Goal: Task Accomplishment & Management: Manage account settings

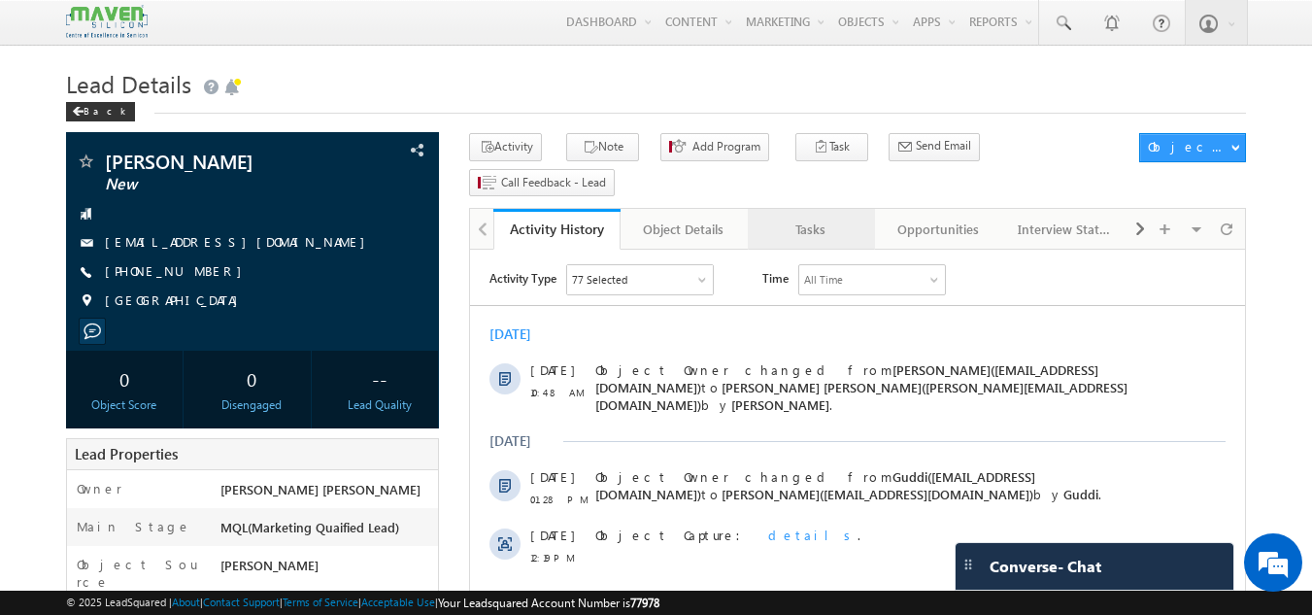
click at [800, 218] on div "Tasks" at bounding box center [811, 229] width 94 height 23
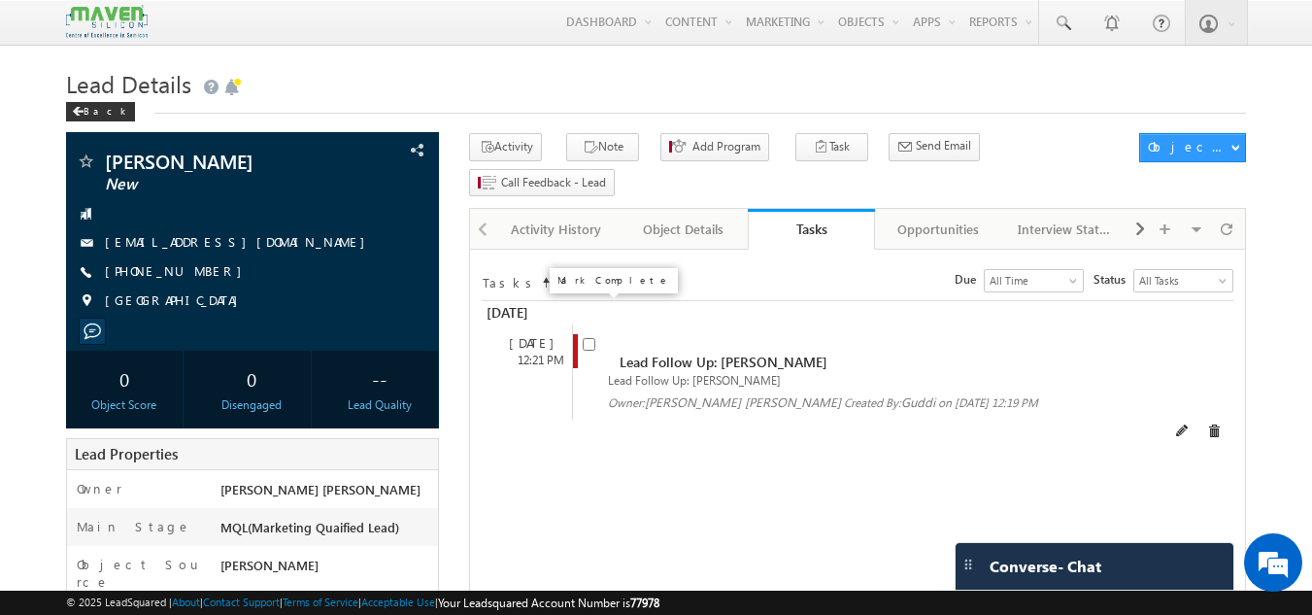
click at [594, 338] on input "checkbox" at bounding box center [589, 344] width 13 height 13
checkbox input "false"
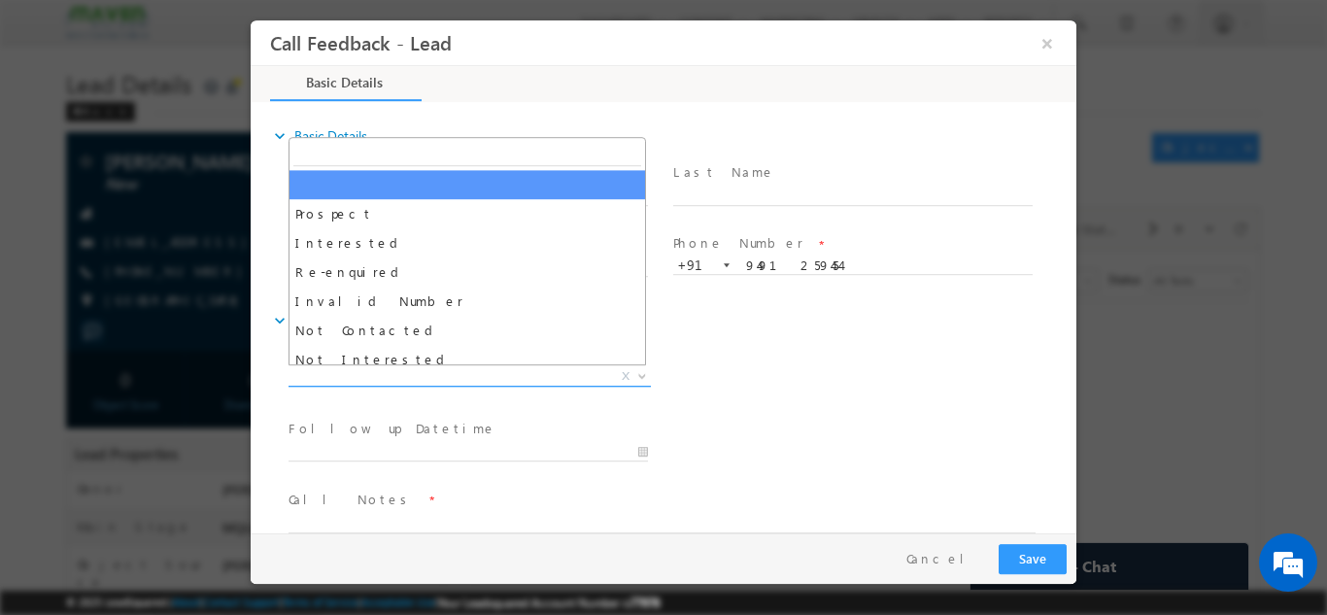
click at [474, 377] on span "X" at bounding box center [470, 375] width 362 height 19
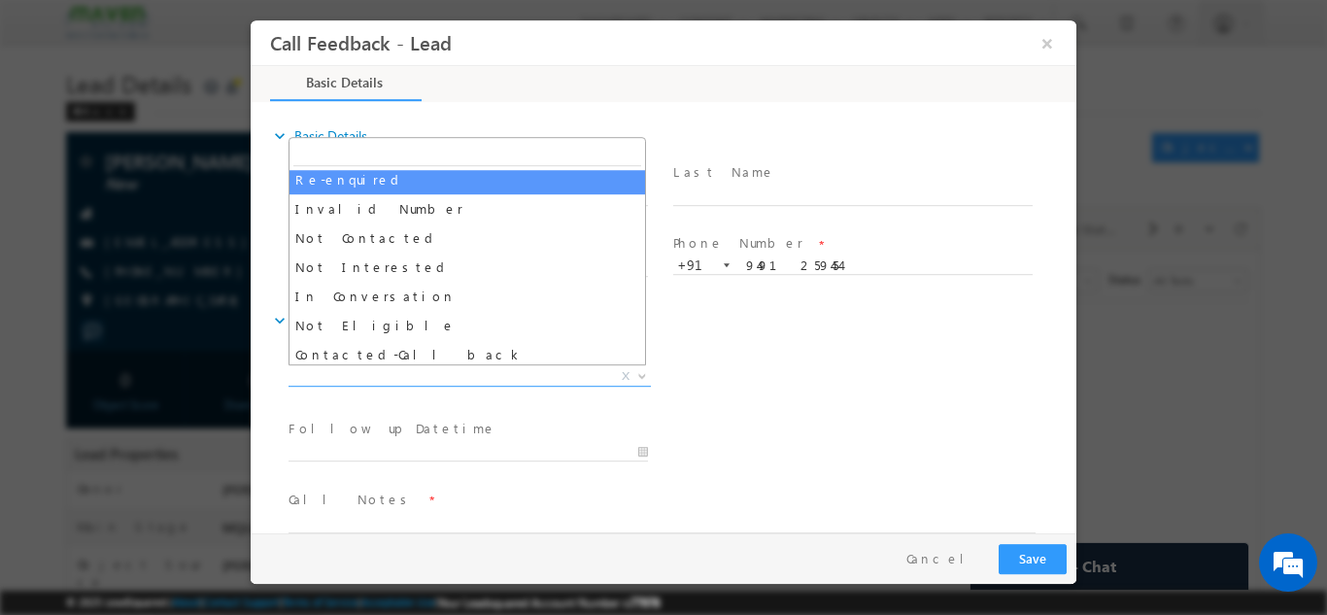
scroll to position [93, 0]
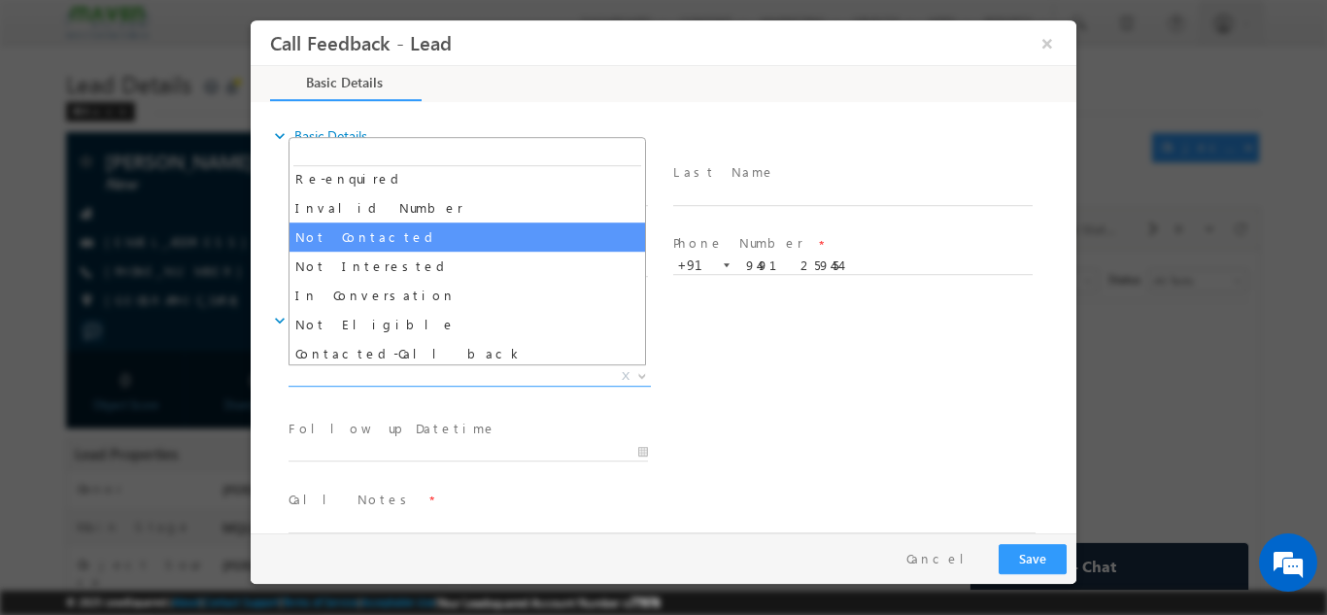
select select "Not Contacted"
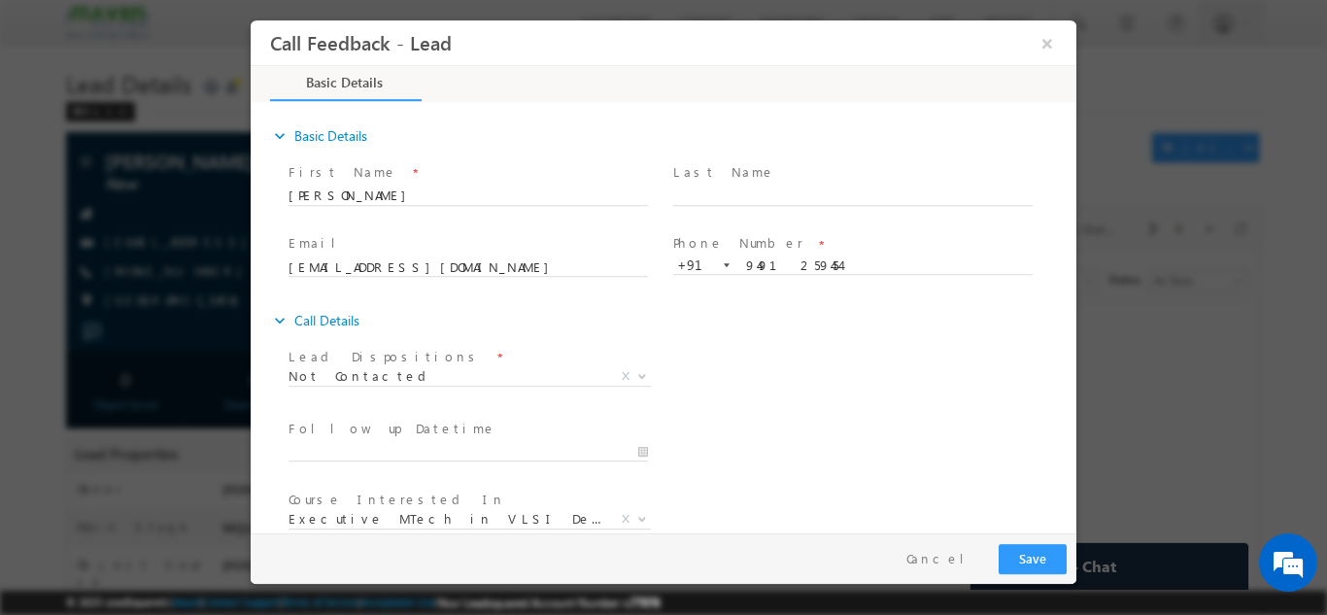
drag, startPoint x: 382, startPoint y: 238, endPoint x: 766, endPoint y: 419, distance: 425.0
click at [766, 419] on div "Follow up Datetime * Program Type * Long Term Short Term X" at bounding box center [681, 450] width 792 height 72
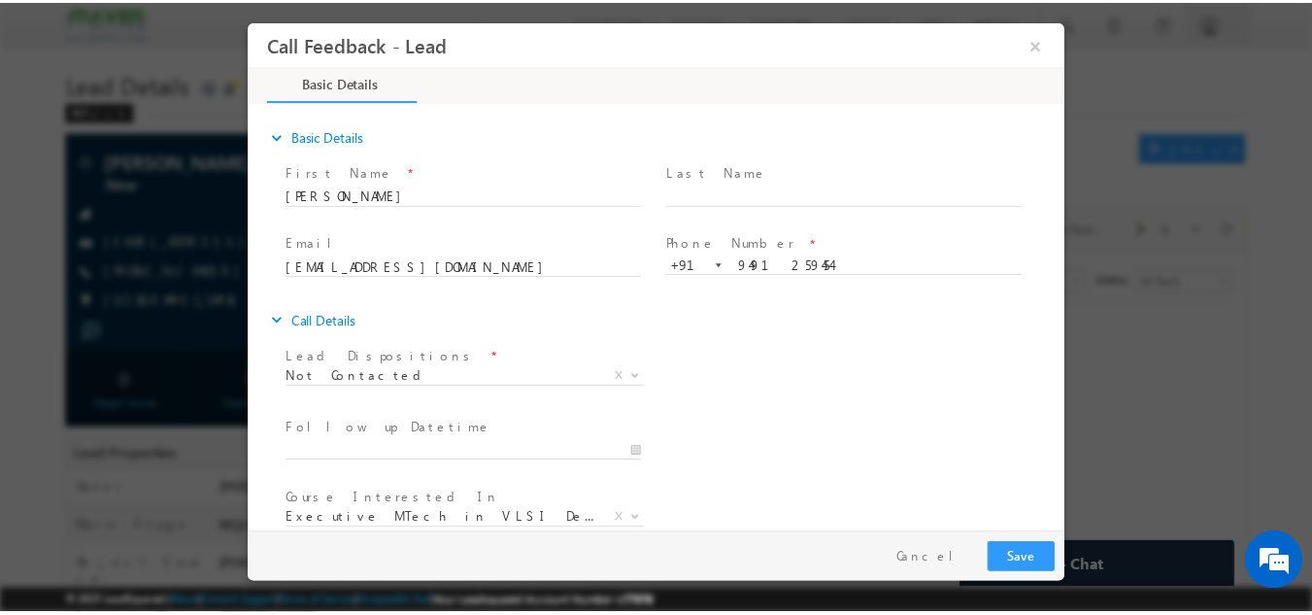
scroll to position [103, 0]
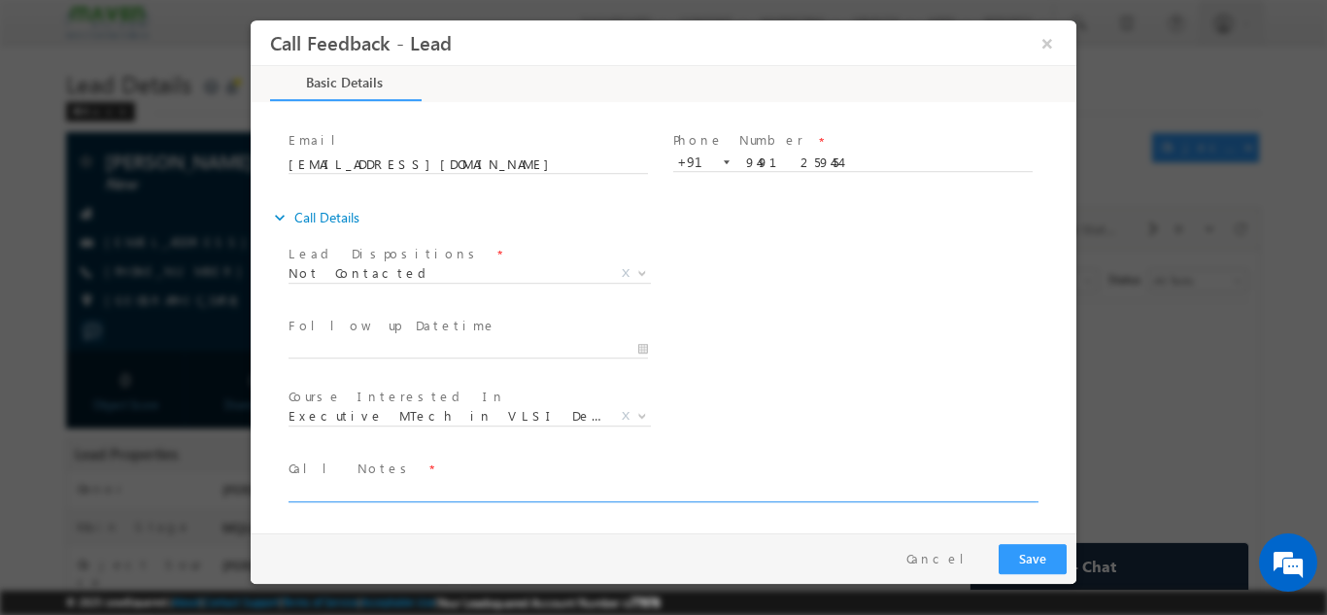
click at [601, 479] on textarea at bounding box center [662, 490] width 747 height 22
click at [584, 488] on textarea at bounding box center [662, 490] width 747 height 22
type textarea "dnp"
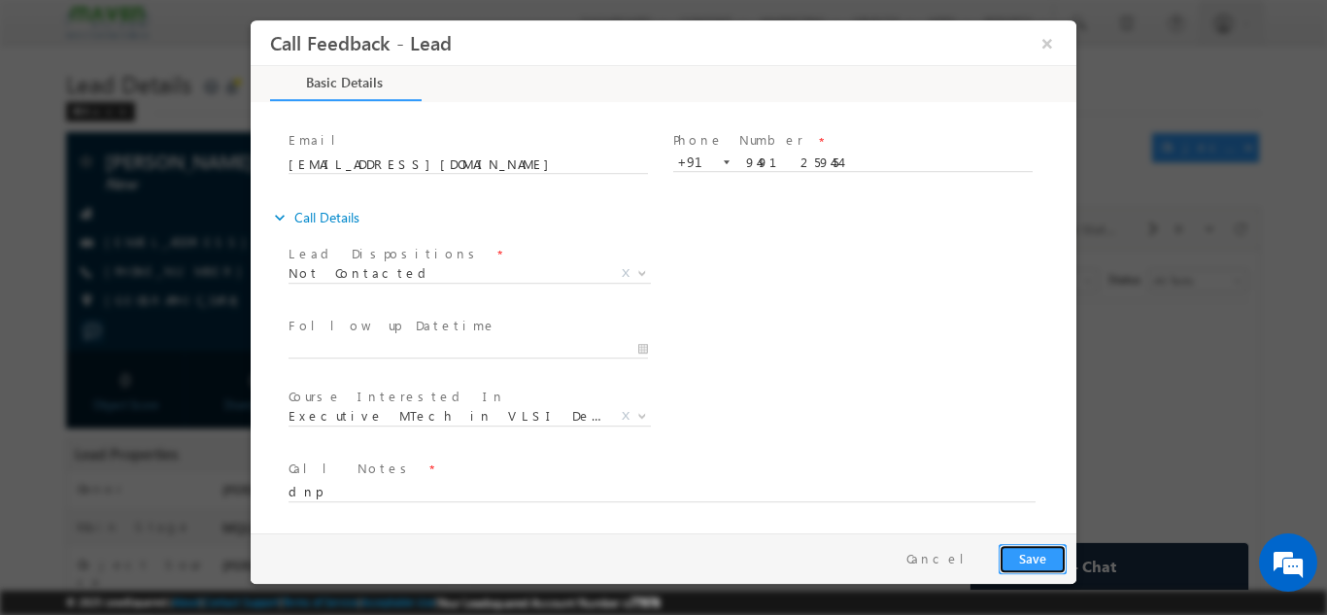
click at [1028, 546] on button "Save" at bounding box center [1033, 558] width 68 height 30
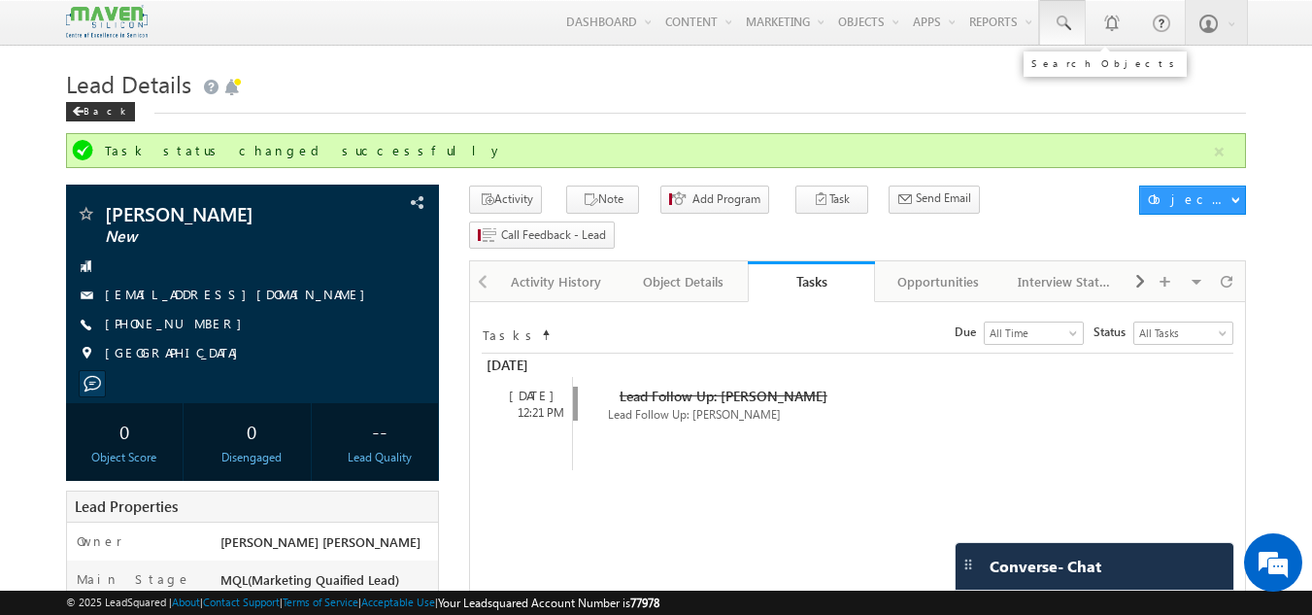
drag, startPoint x: 1087, startPoint y: 18, endPoint x: 1055, endPoint y: 9, distance: 33.5
click at [1055, 9] on div "Gagandip Singh Saini gagan dip@m aven- silic on.co m crmma ven Settings Manage …" at bounding box center [1142, 22] width 208 height 45
click at [1055, 9] on link at bounding box center [1062, 22] width 47 height 45
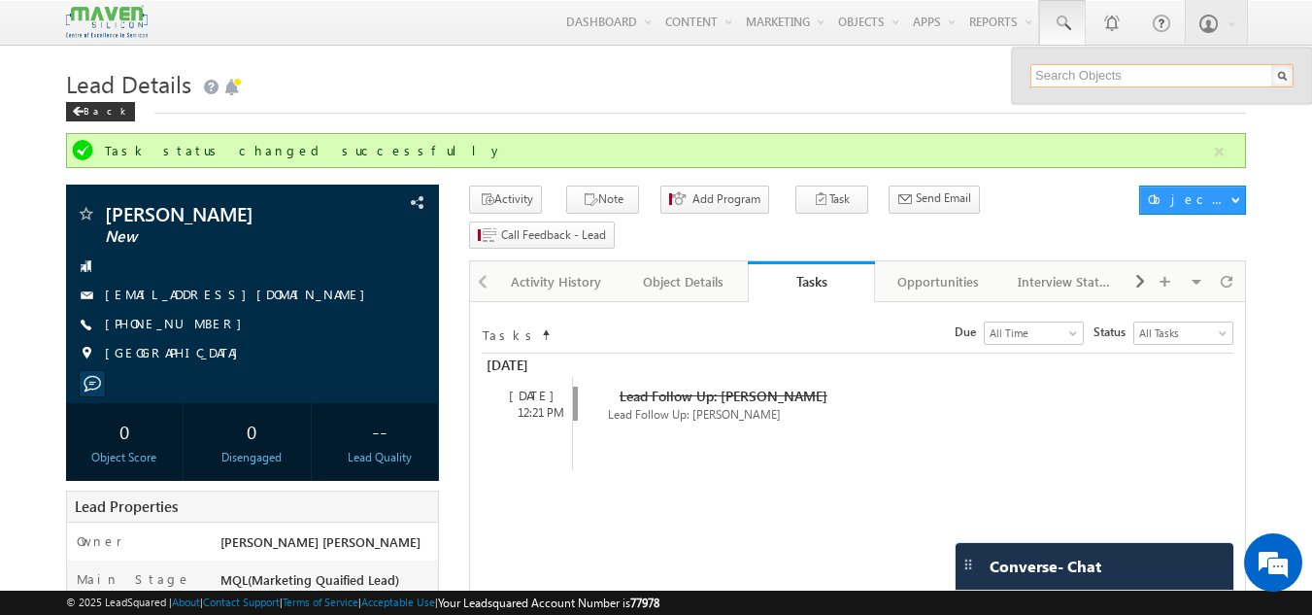
click at [1060, 79] on input "text" at bounding box center [1162, 75] width 263 height 23
type input "9902191416"
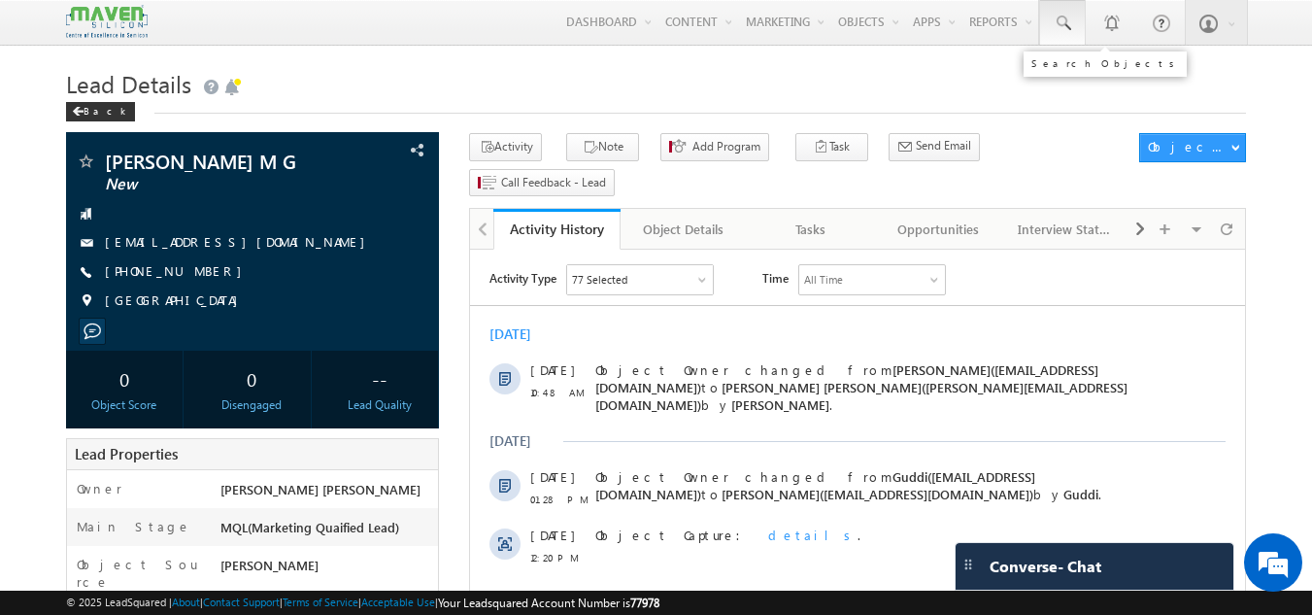
click at [1059, 19] on span at bounding box center [1062, 23] width 19 height 19
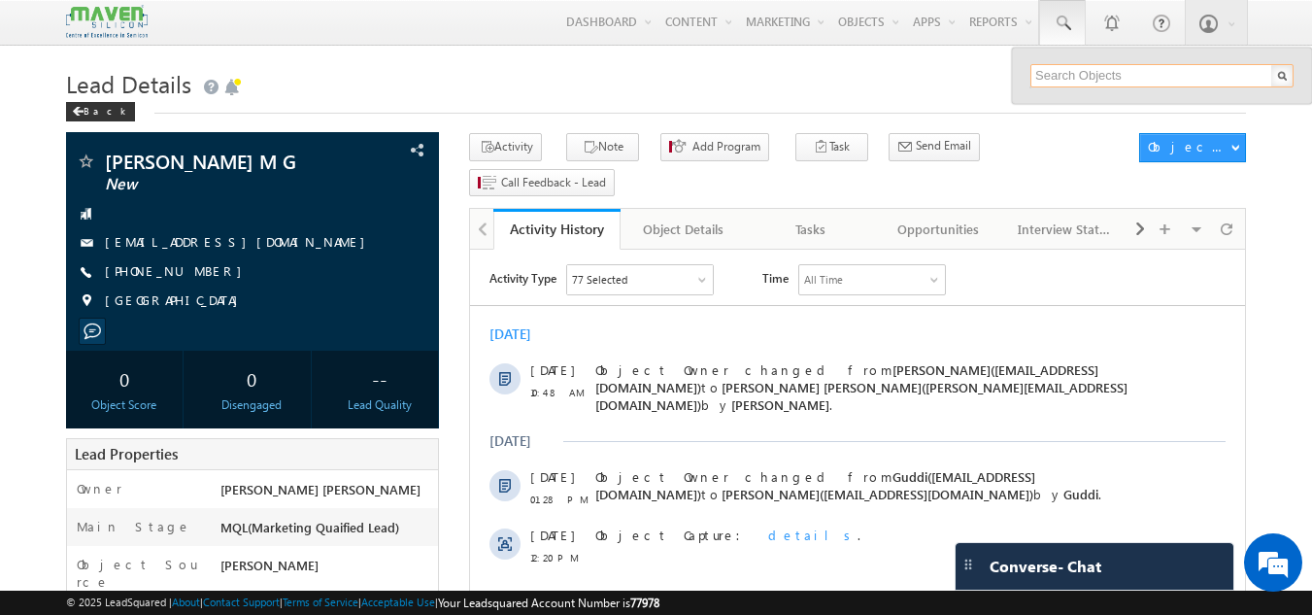
click at [1062, 73] on input "text" at bounding box center [1162, 75] width 263 height 23
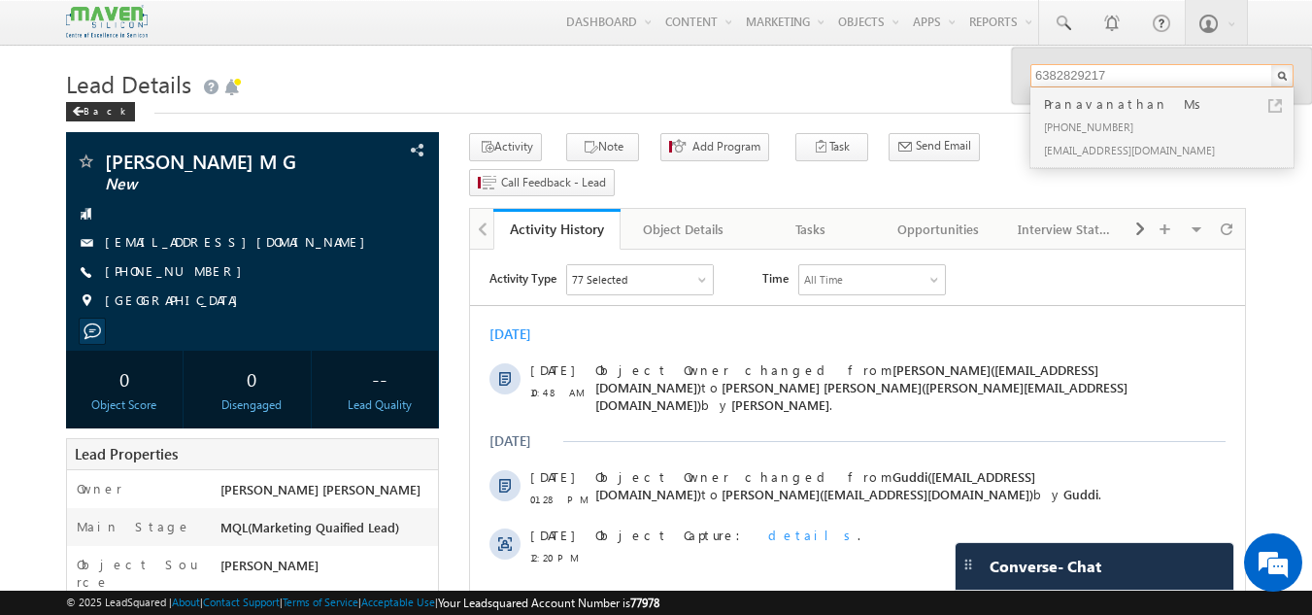
type input "6382829217"
click at [902, 91] on h1 "Lead Details" at bounding box center [656, 82] width 1181 height 38
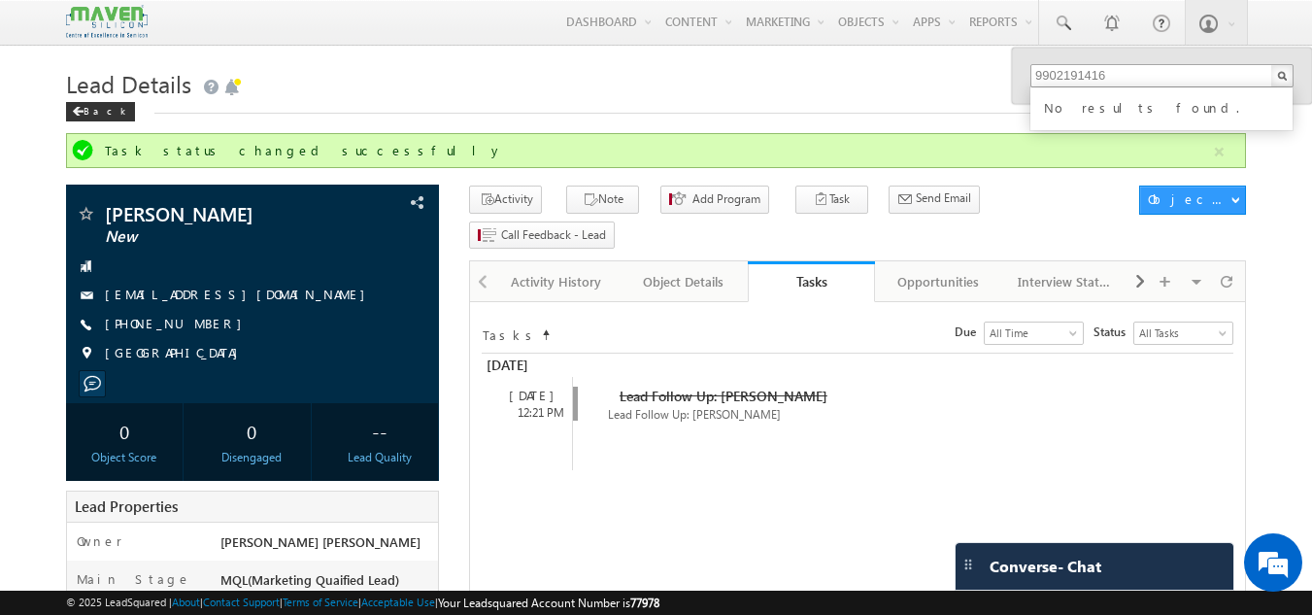
click at [1138, 79] on input "9902191416" at bounding box center [1162, 75] width 263 height 23
